Goal: Task Accomplishment & Management: Manage account settings

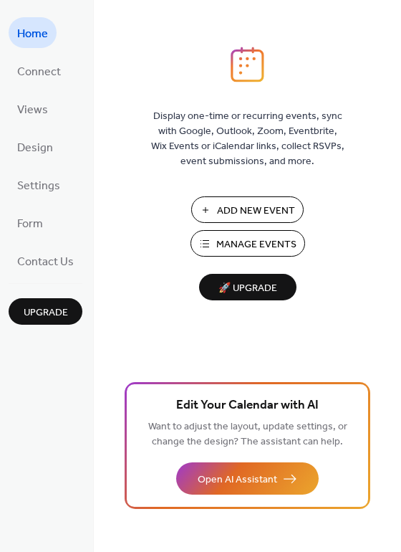
click at [229, 242] on span "Manage Events" at bounding box center [256, 244] width 80 height 15
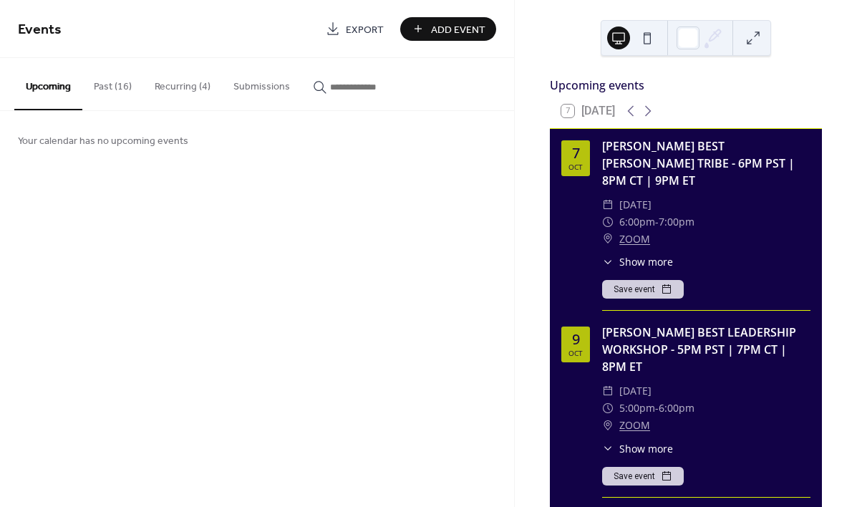
click at [115, 84] on button "Past (16)" at bounding box center [112, 83] width 61 height 51
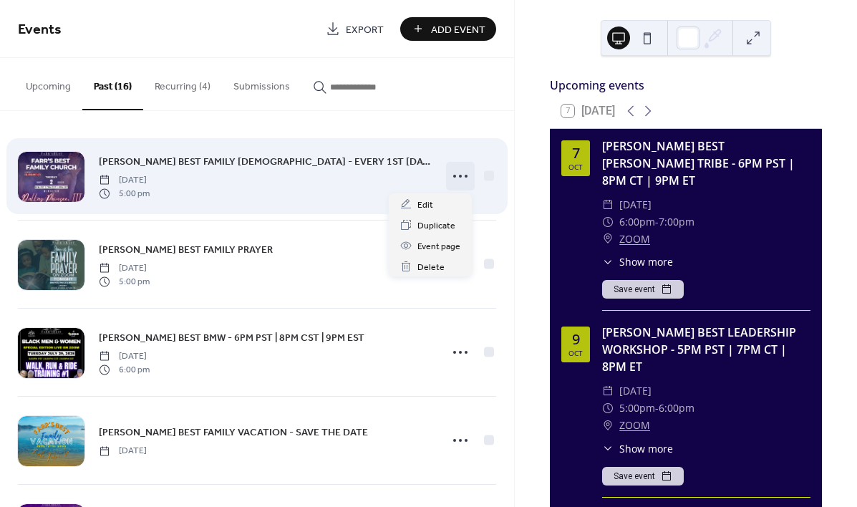
click at [457, 173] on icon at bounding box center [460, 176] width 23 height 23
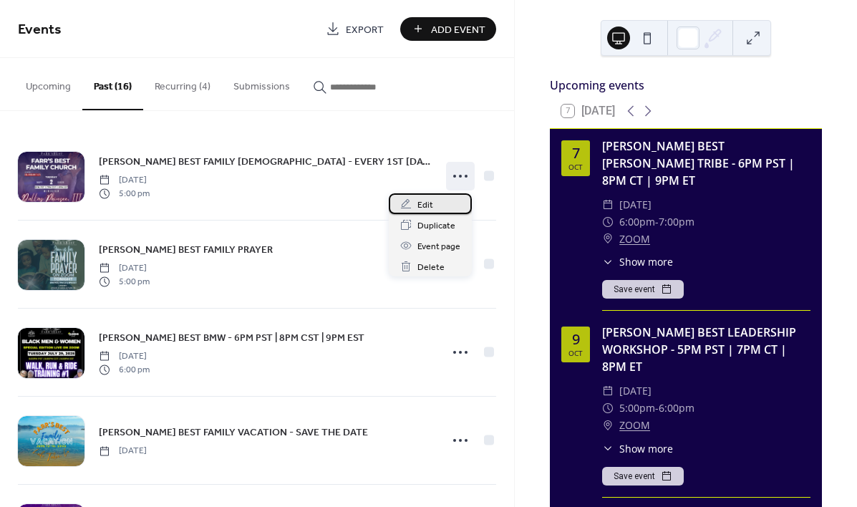
click at [420, 206] on span "Edit" at bounding box center [426, 205] width 16 height 15
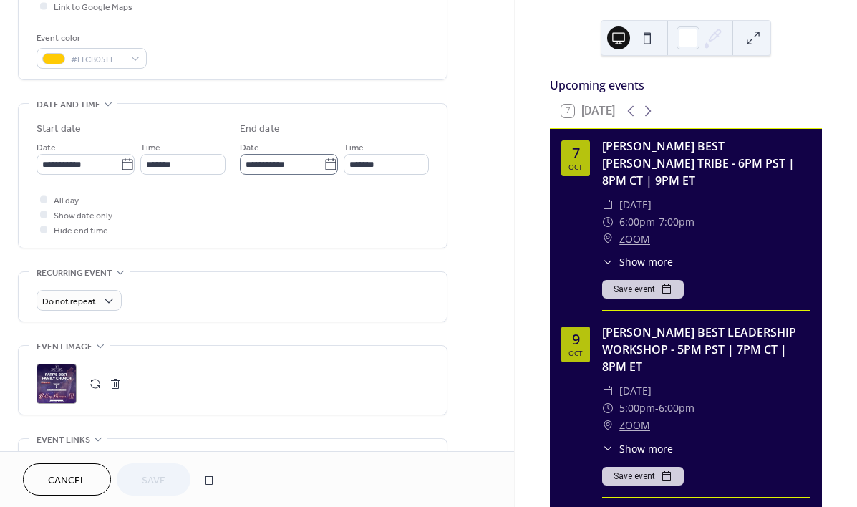
scroll to position [368, 0]
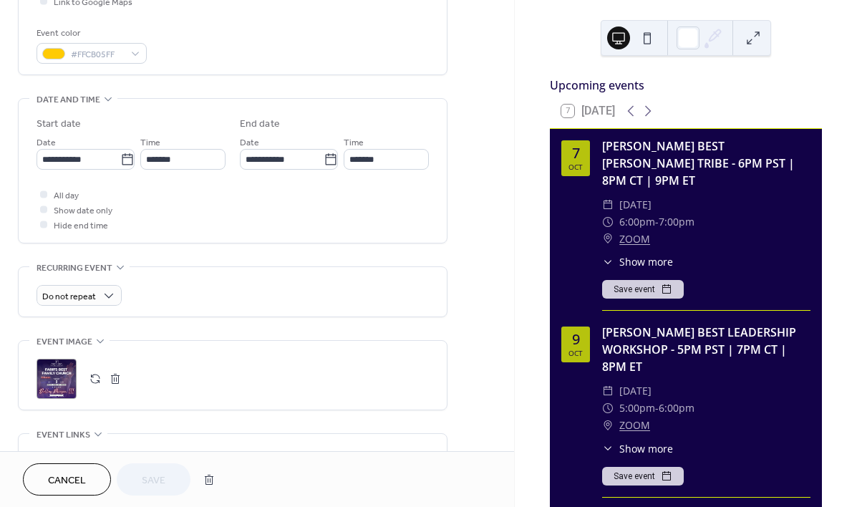
click at [91, 380] on button "button" at bounding box center [95, 379] width 20 height 20
click at [163, 473] on span "Save" at bounding box center [154, 480] width 24 height 15
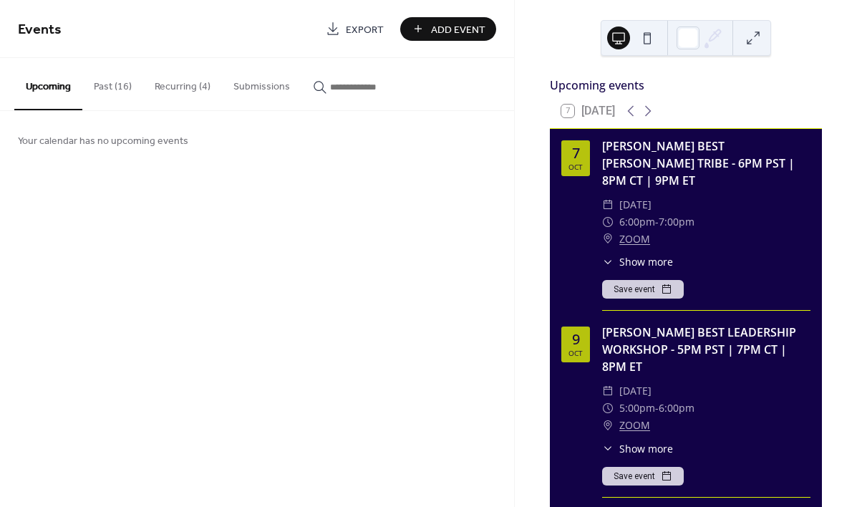
click at [117, 90] on button "Past (16)" at bounding box center [112, 83] width 61 height 51
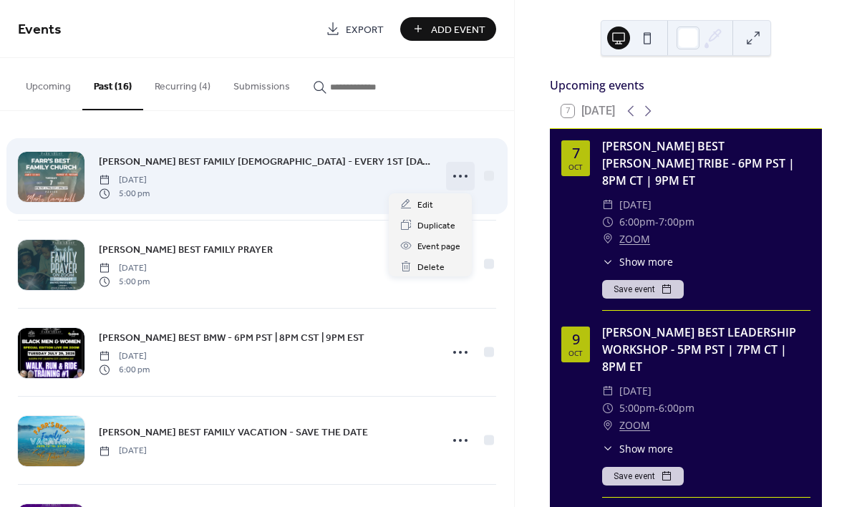
click at [446, 173] on div at bounding box center [460, 176] width 29 height 29
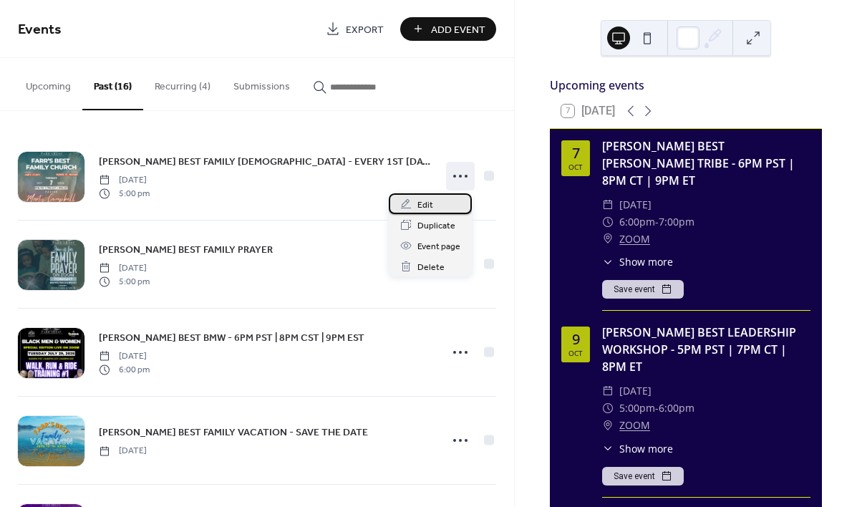
click at [423, 204] on span "Edit" at bounding box center [426, 205] width 16 height 15
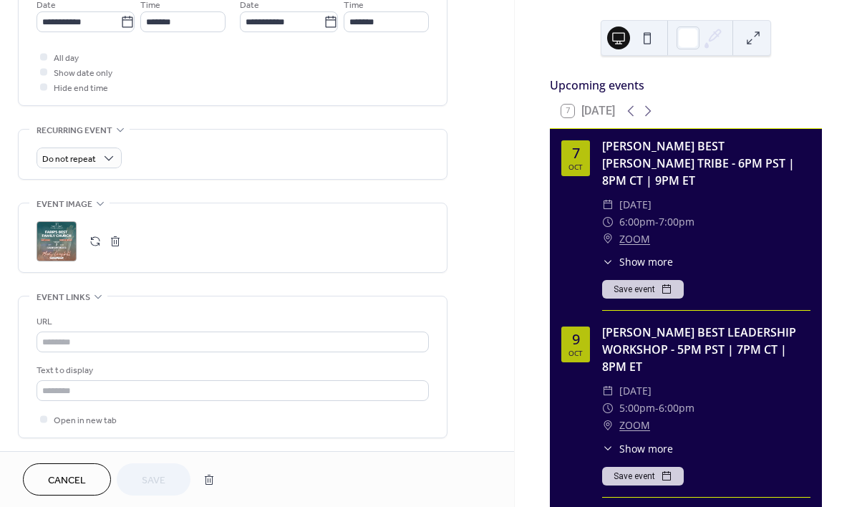
scroll to position [490, 0]
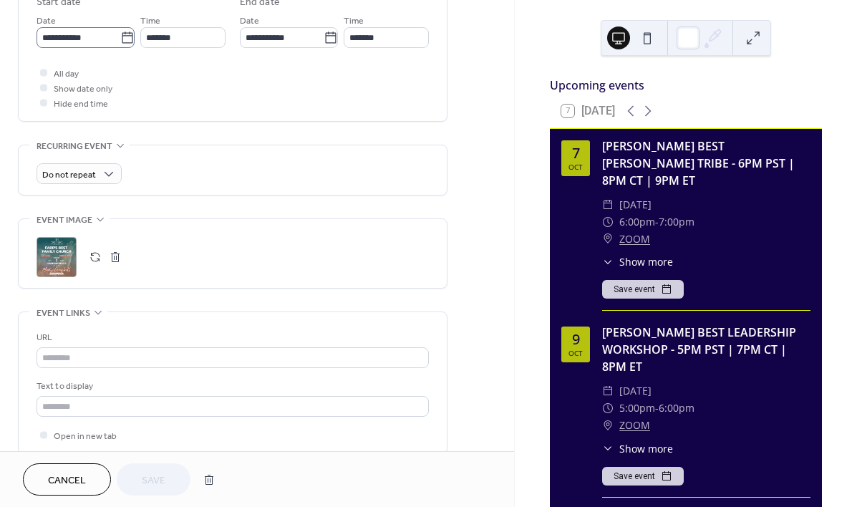
click at [124, 43] on icon at bounding box center [127, 37] width 11 height 11
click at [120, 47] on input "**********" at bounding box center [79, 37] width 84 height 21
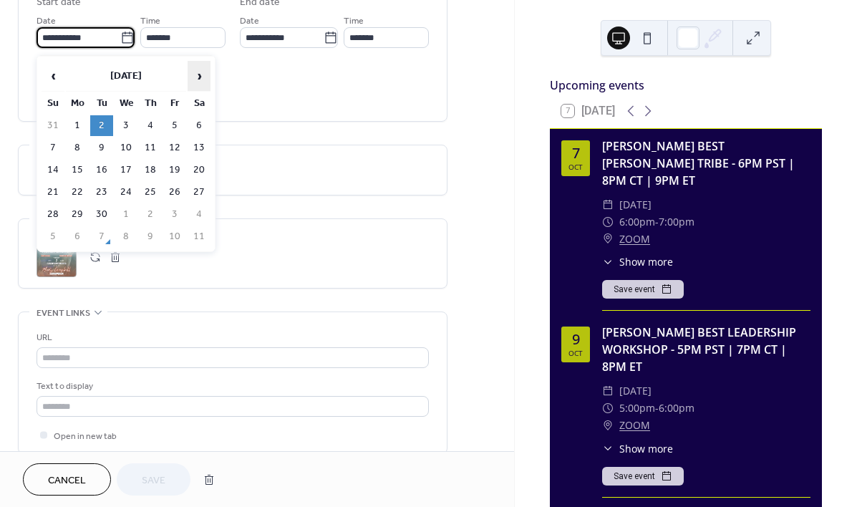
click at [203, 78] on span "›" at bounding box center [198, 76] width 21 height 29
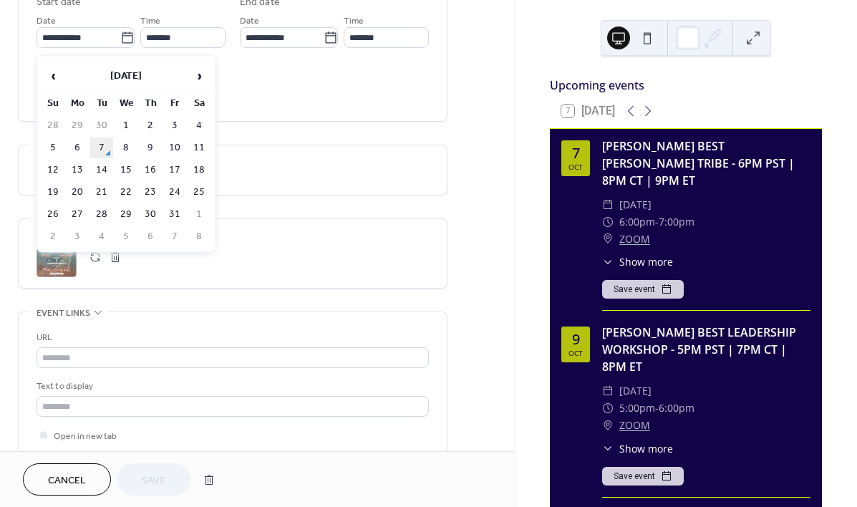
click at [105, 144] on td "7" at bounding box center [101, 148] width 23 height 21
type input "**********"
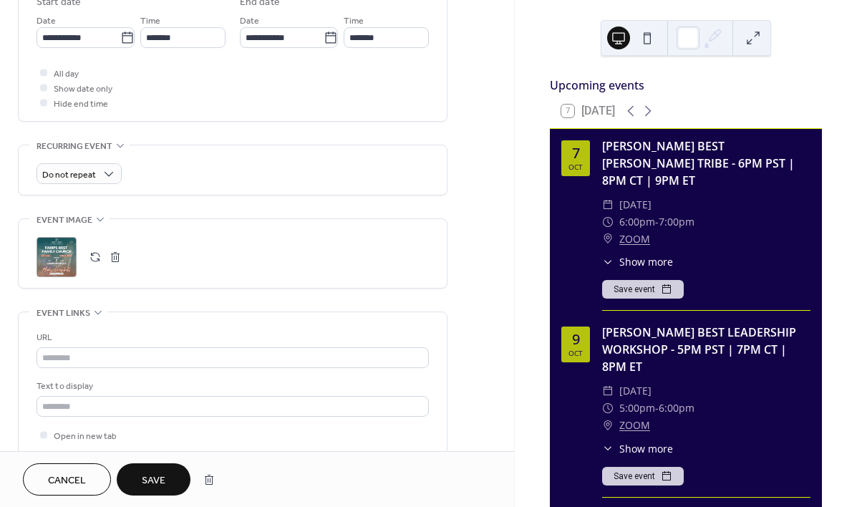
click at [167, 482] on button "Save" at bounding box center [154, 479] width 74 height 32
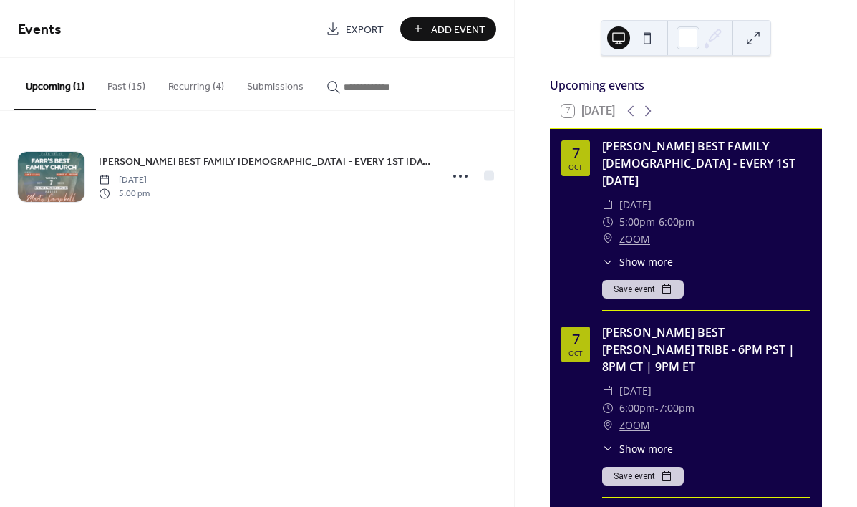
click at [203, 95] on button "Recurring (4)" at bounding box center [196, 83] width 79 height 51
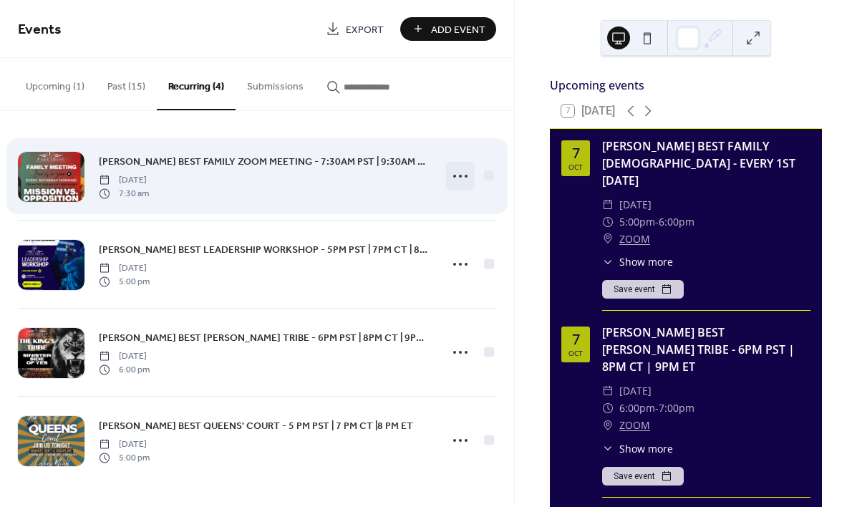
click at [461, 173] on icon at bounding box center [460, 176] width 23 height 23
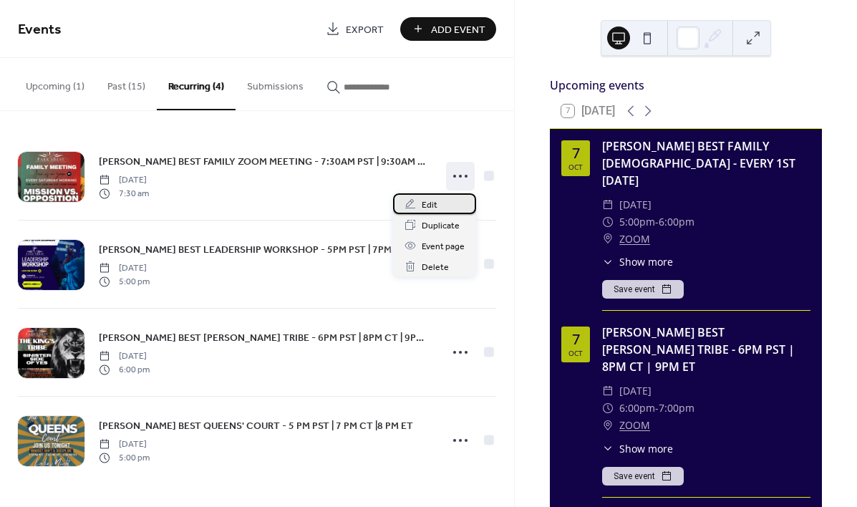
click at [428, 205] on span "Edit" at bounding box center [430, 205] width 16 height 15
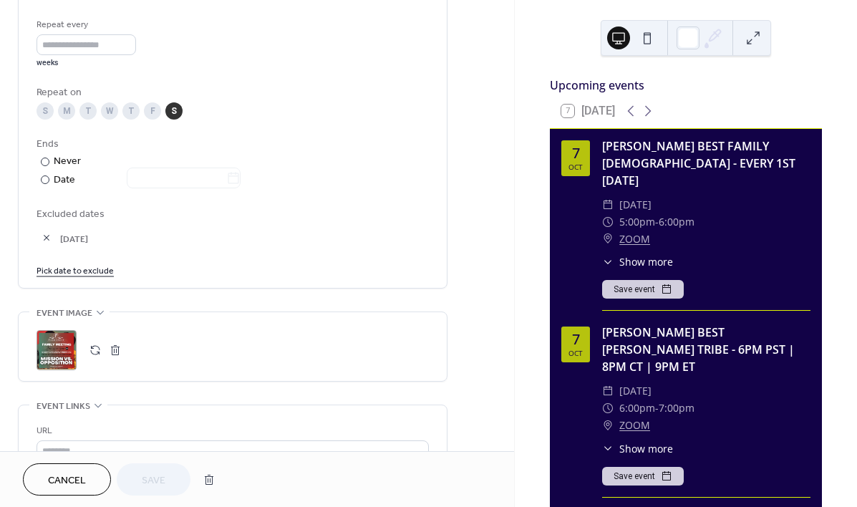
scroll to position [774, 0]
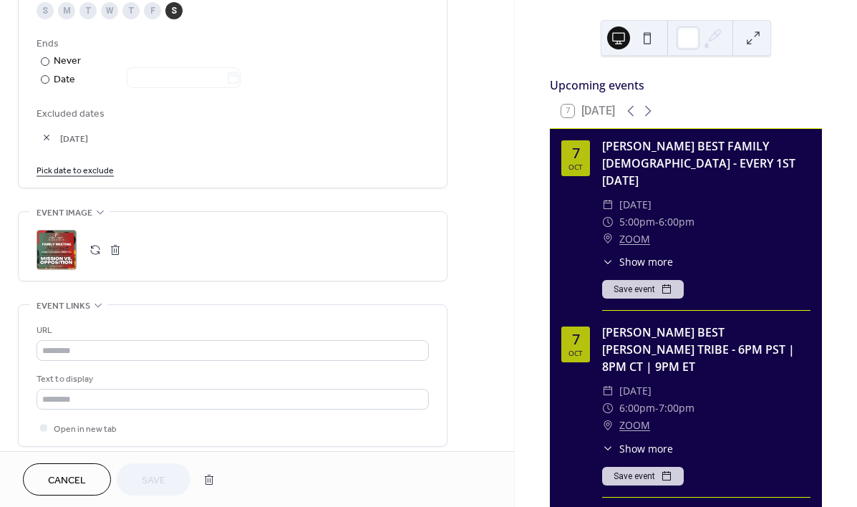
click at [94, 259] on button "button" at bounding box center [95, 250] width 20 height 20
click at [165, 481] on span "Save" at bounding box center [154, 480] width 24 height 15
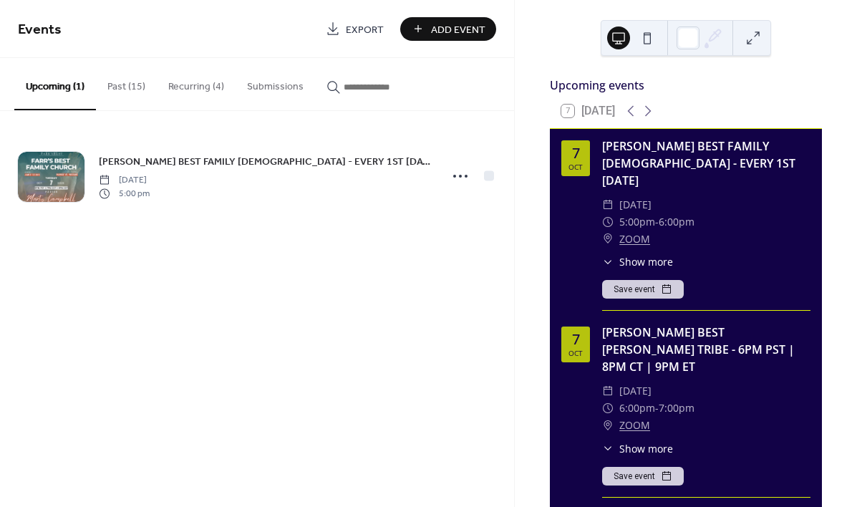
click at [198, 86] on button "Recurring (4)" at bounding box center [196, 83] width 79 height 51
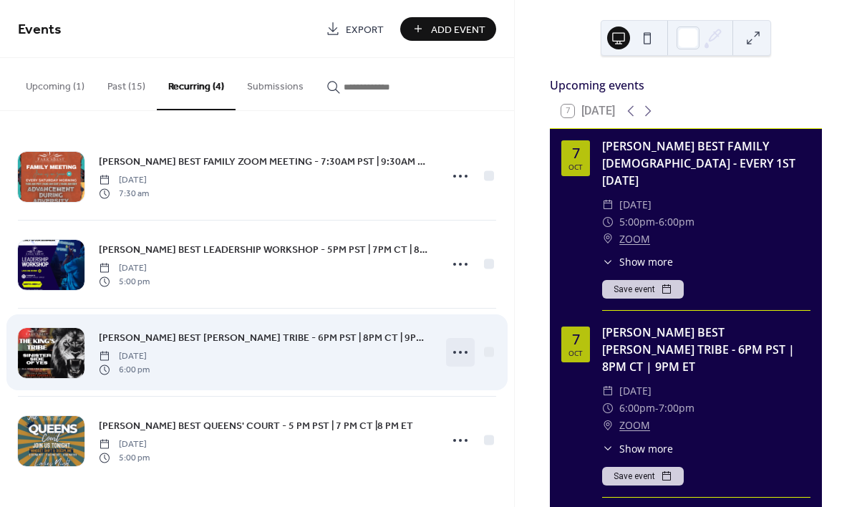
click at [458, 351] on icon at bounding box center [460, 352] width 23 height 23
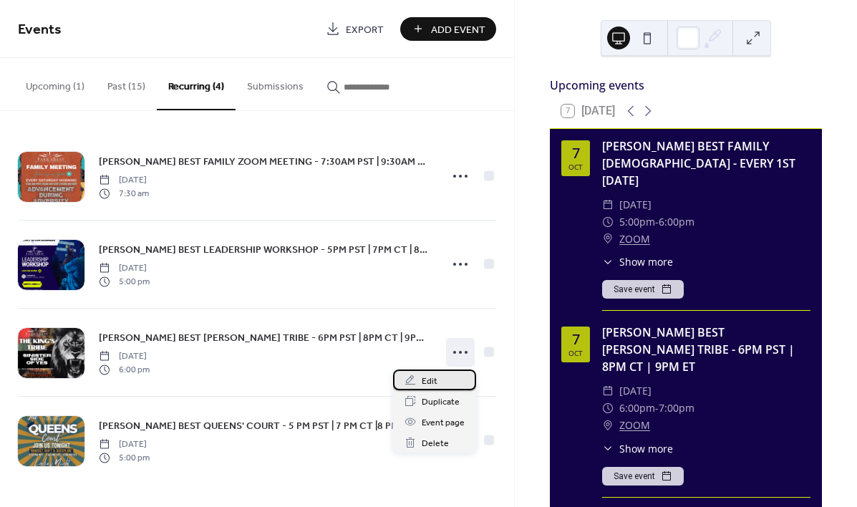
click at [420, 382] on div "Edit" at bounding box center [434, 380] width 83 height 21
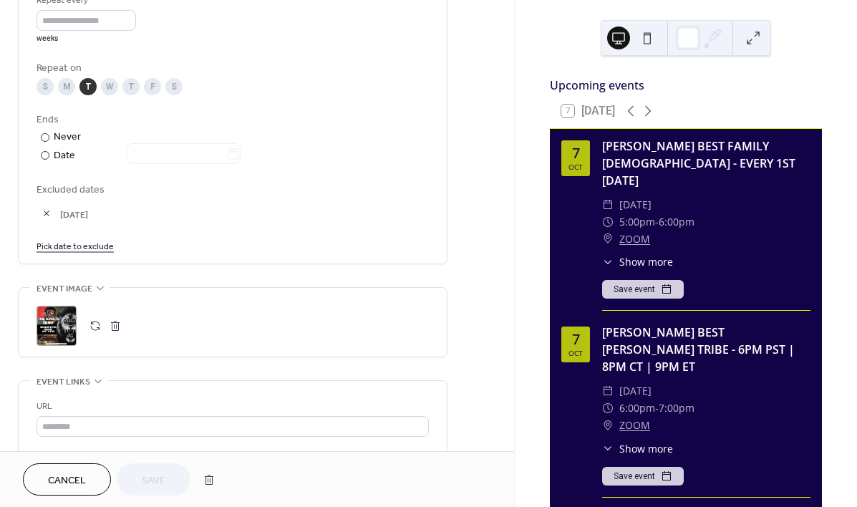
scroll to position [700, 0]
click at [94, 334] on button "button" at bounding box center [95, 324] width 20 height 20
click at [150, 483] on span "Save" at bounding box center [154, 480] width 24 height 15
